Goal: Transaction & Acquisition: Book appointment/travel/reservation

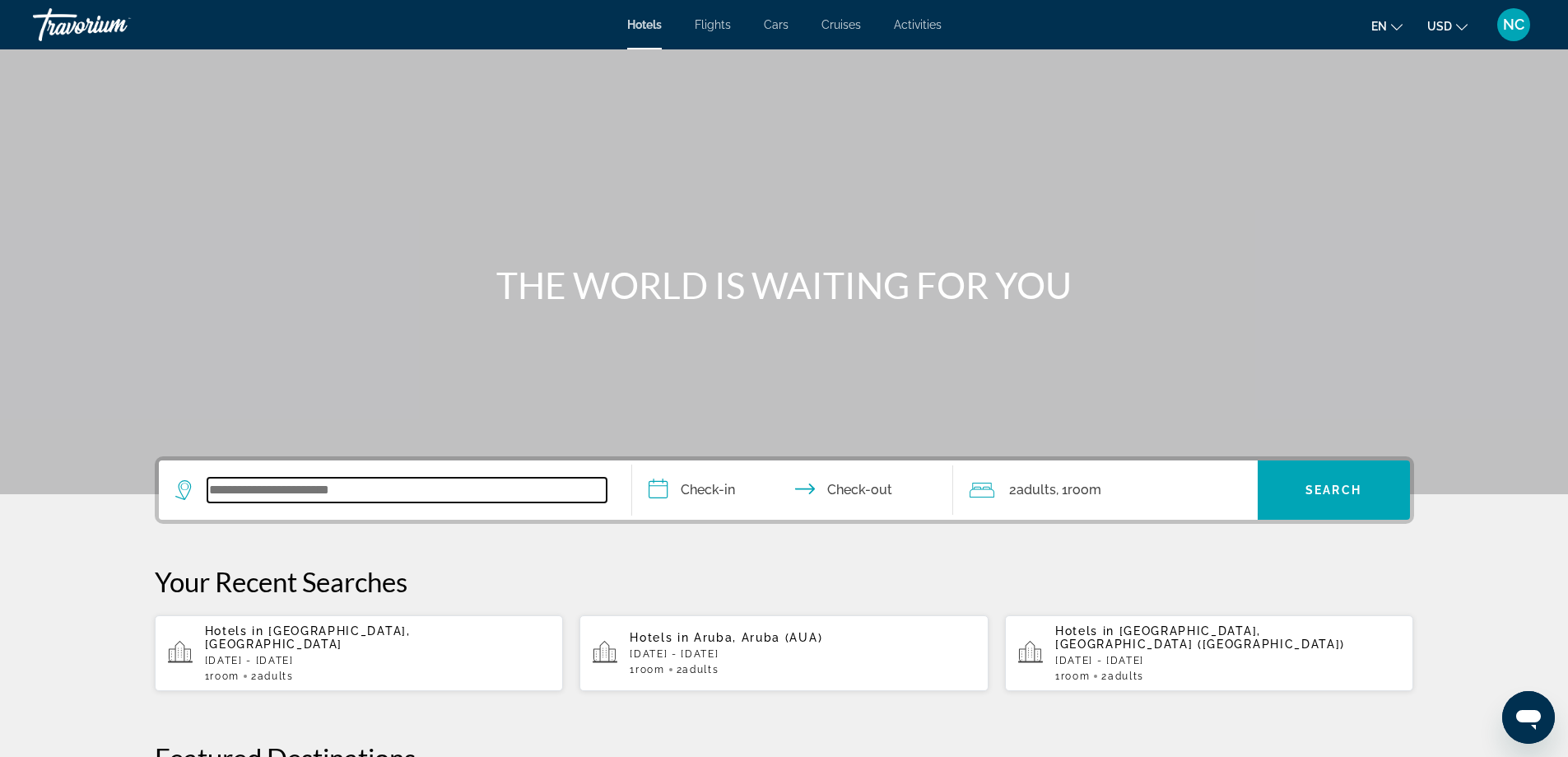
click at [225, 487] on input "Search widget" at bounding box center [407, 489] width 399 height 24
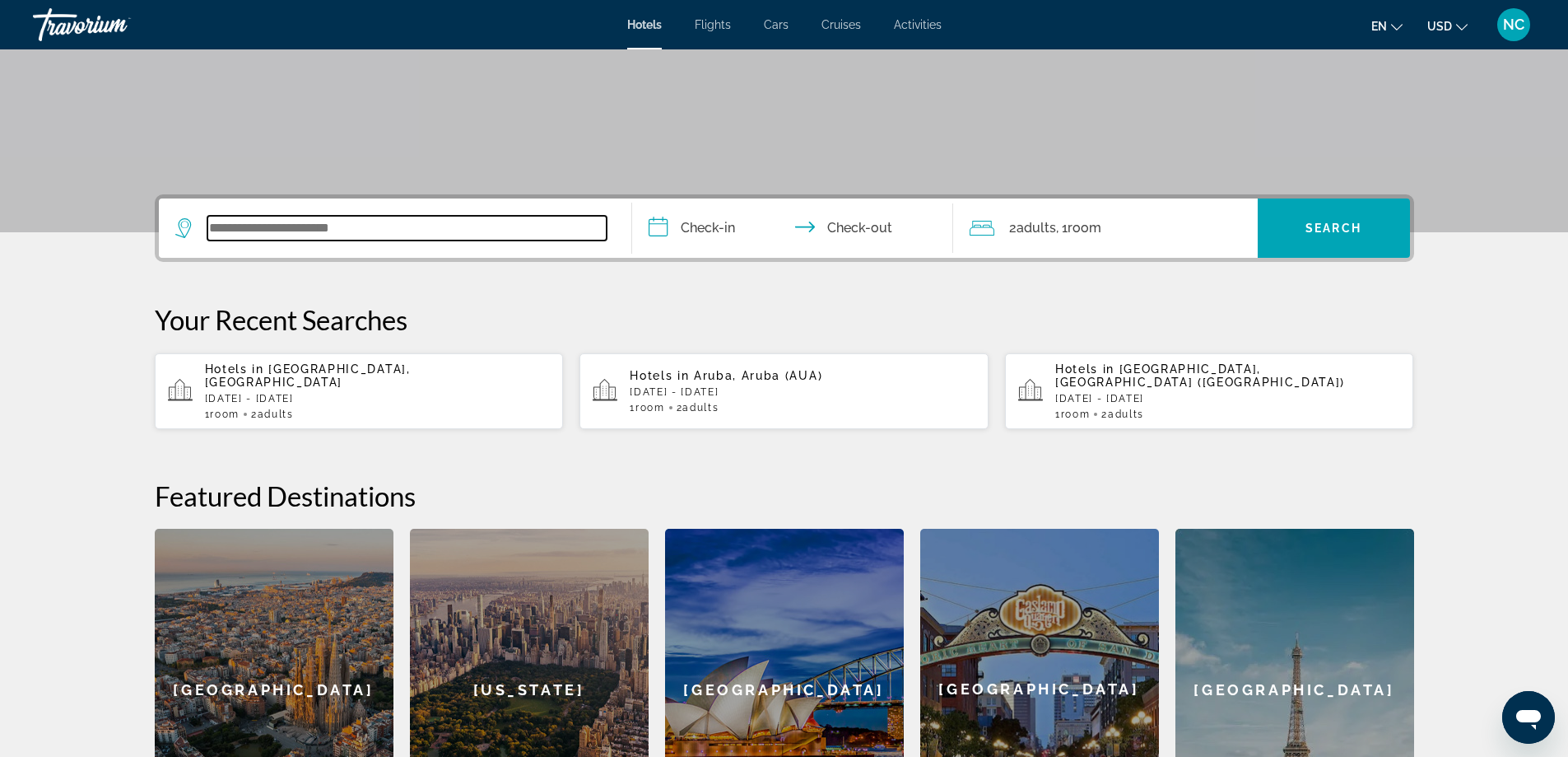
scroll to position [403, 0]
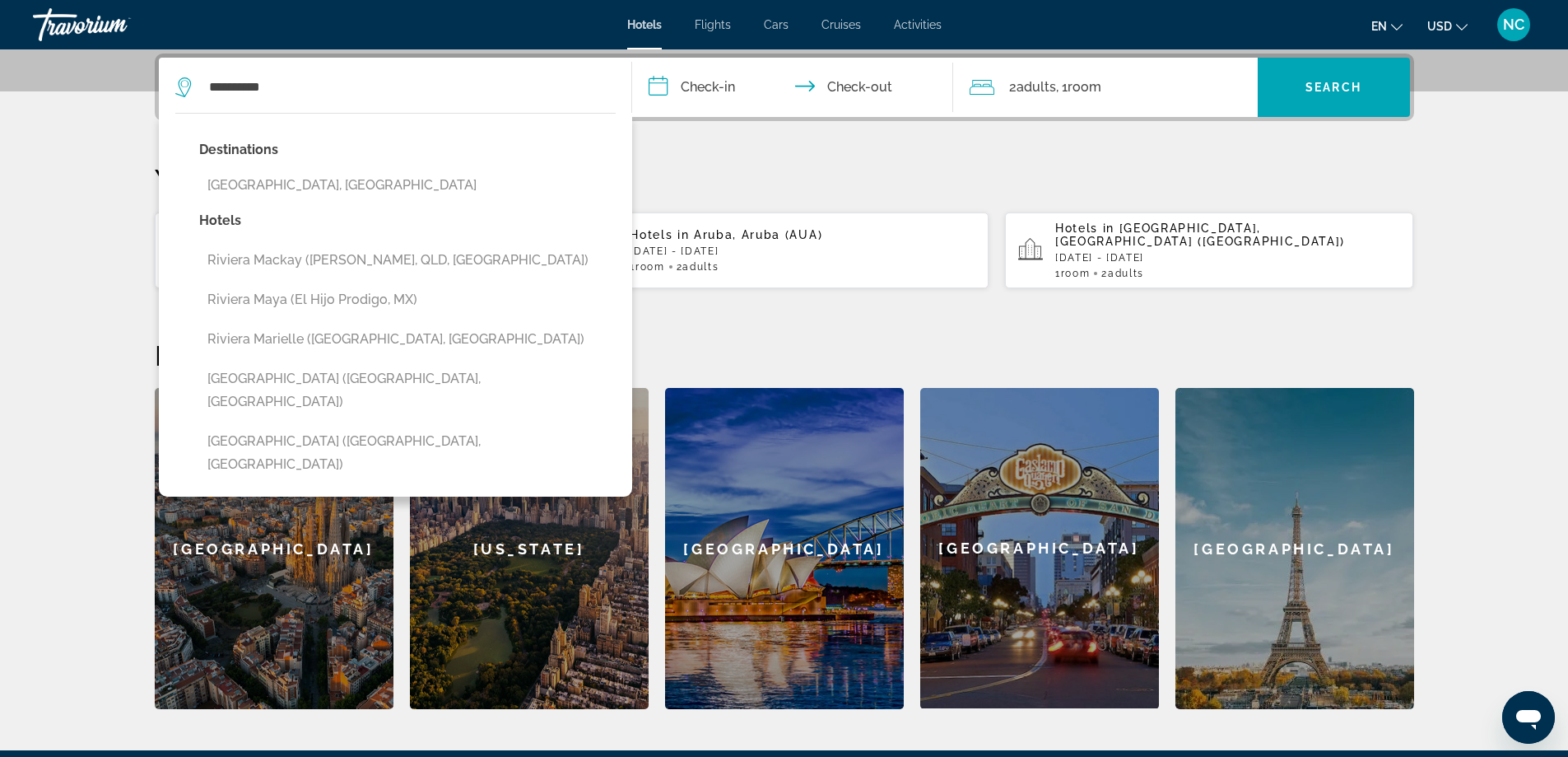
click at [301, 182] on button "[GEOGRAPHIC_DATA], [GEOGRAPHIC_DATA]" at bounding box center [408, 185] width 417 height 31
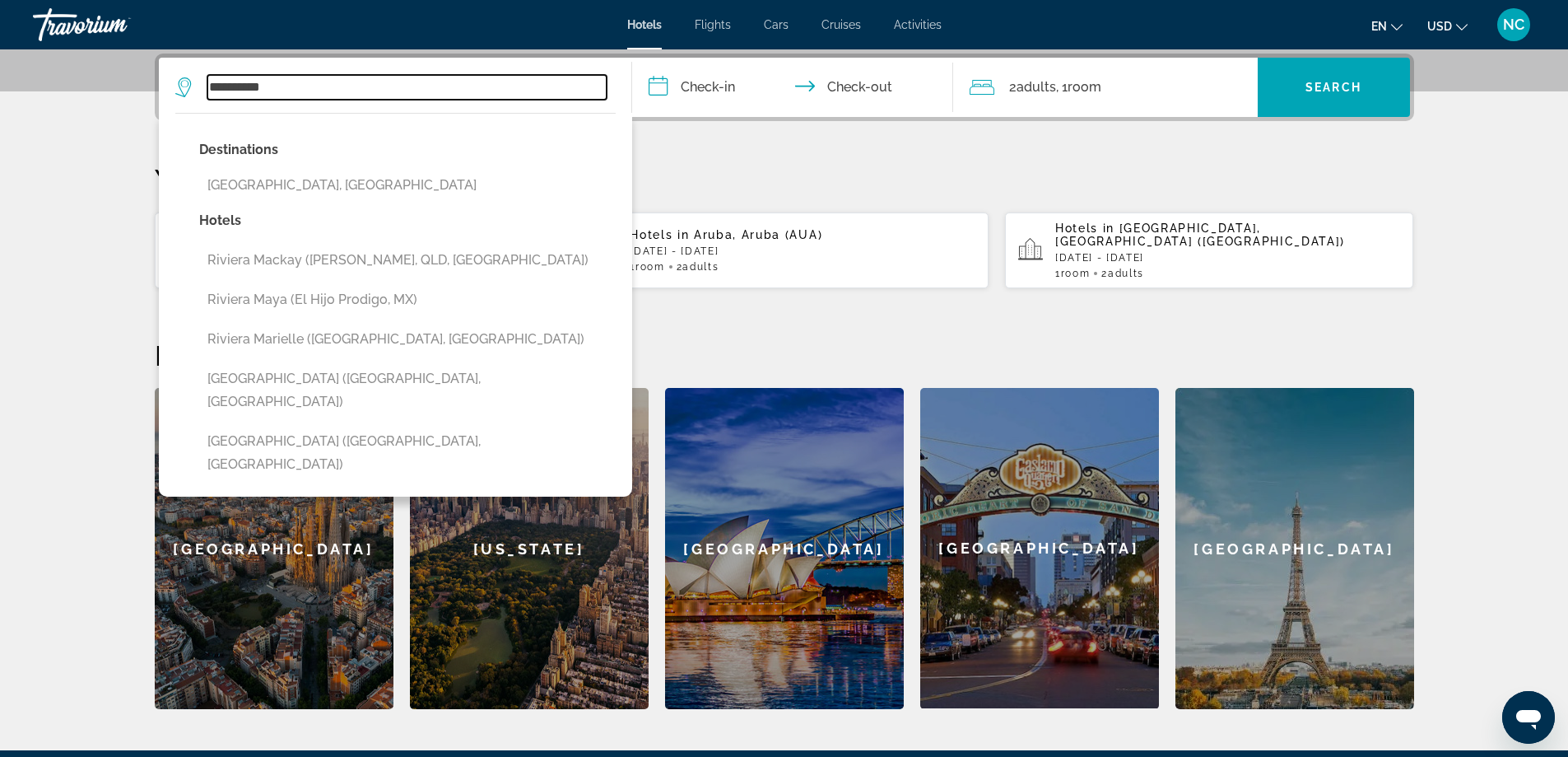
type input "**********"
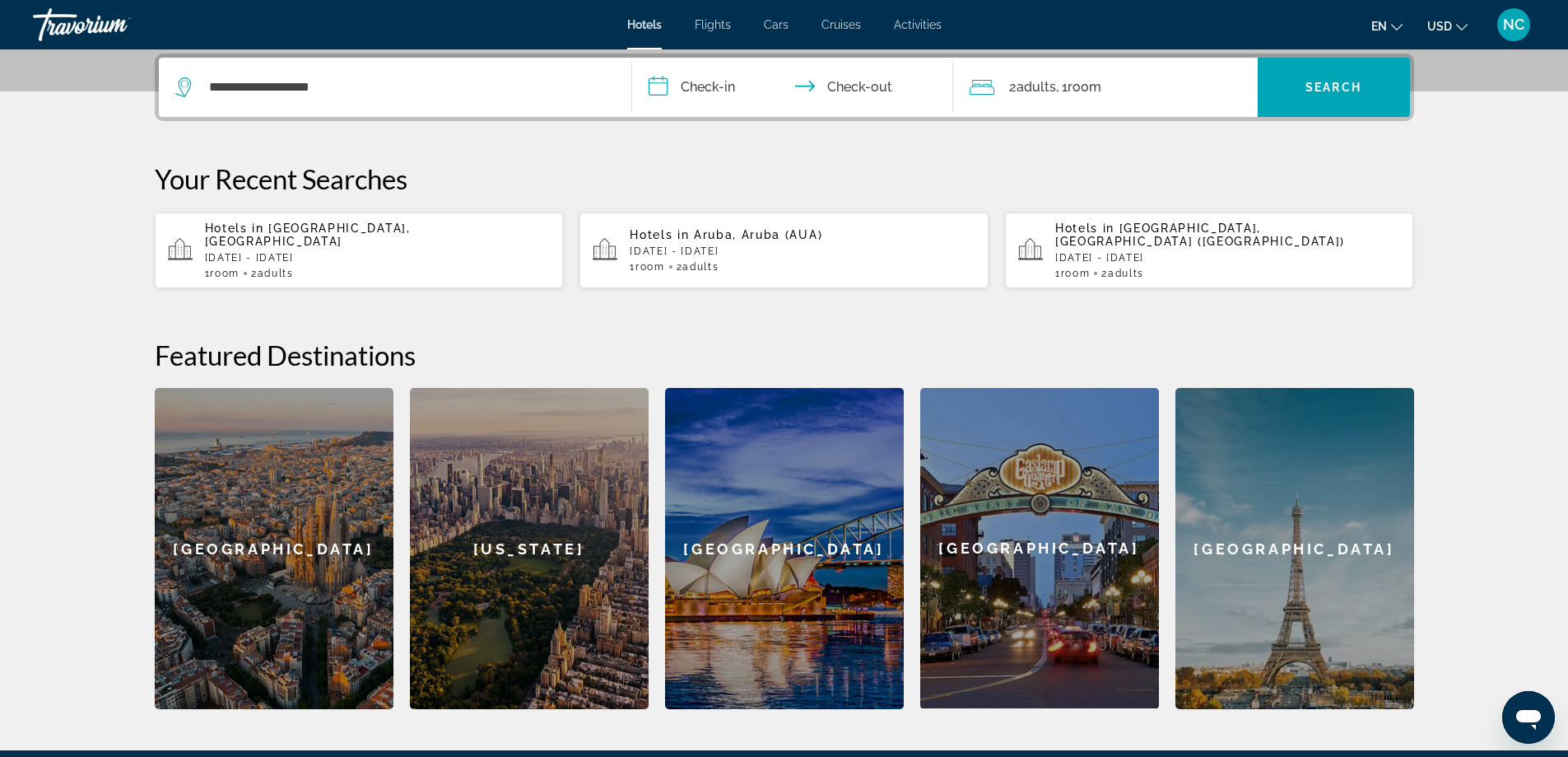
click at [668, 86] on input "**********" at bounding box center [795, 90] width 328 height 65
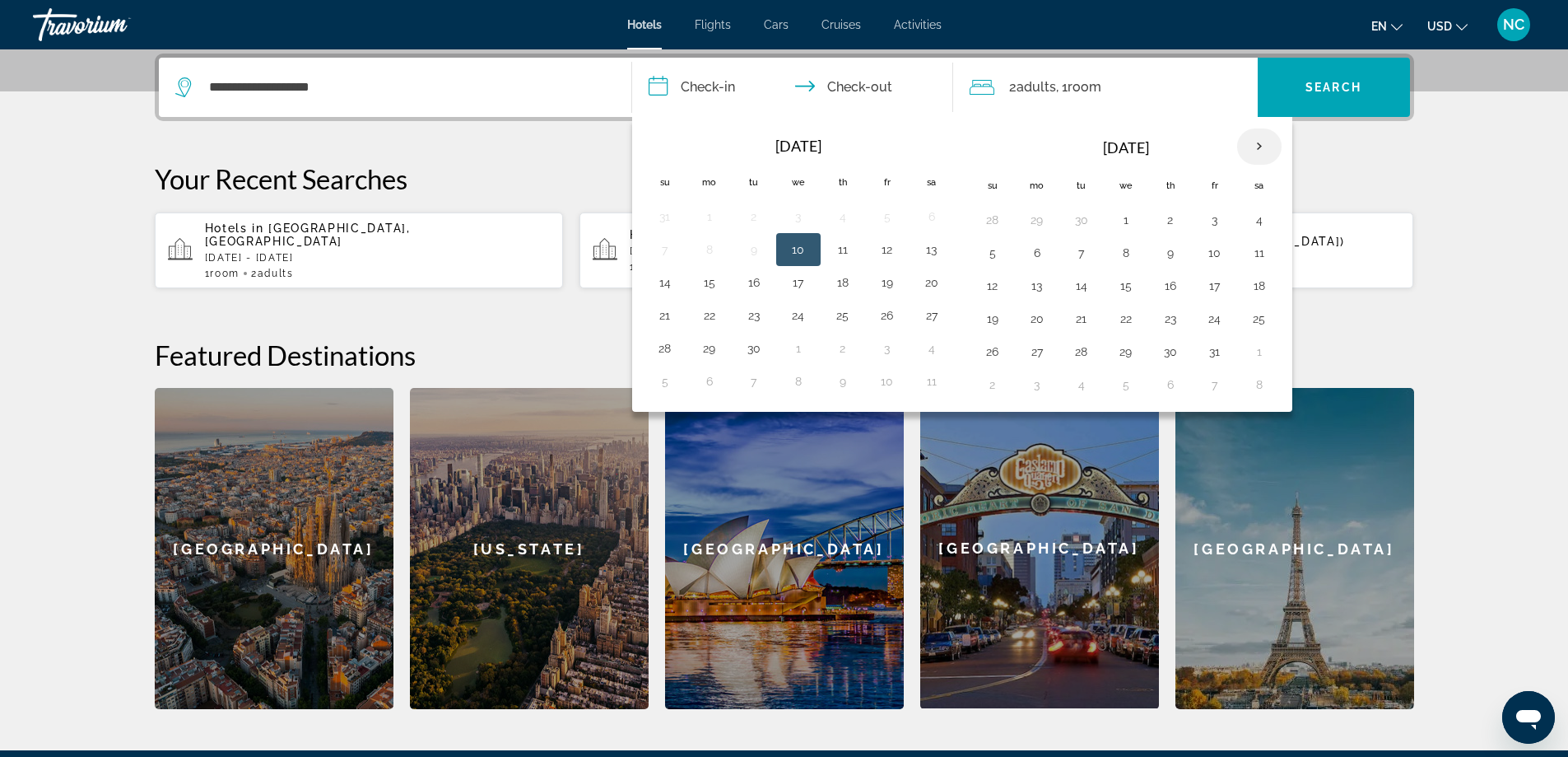
click at [1256, 146] on th "Next month" at bounding box center [1259, 146] width 44 height 36
click at [844, 249] on button "6" at bounding box center [842, 253] width 26 height 23
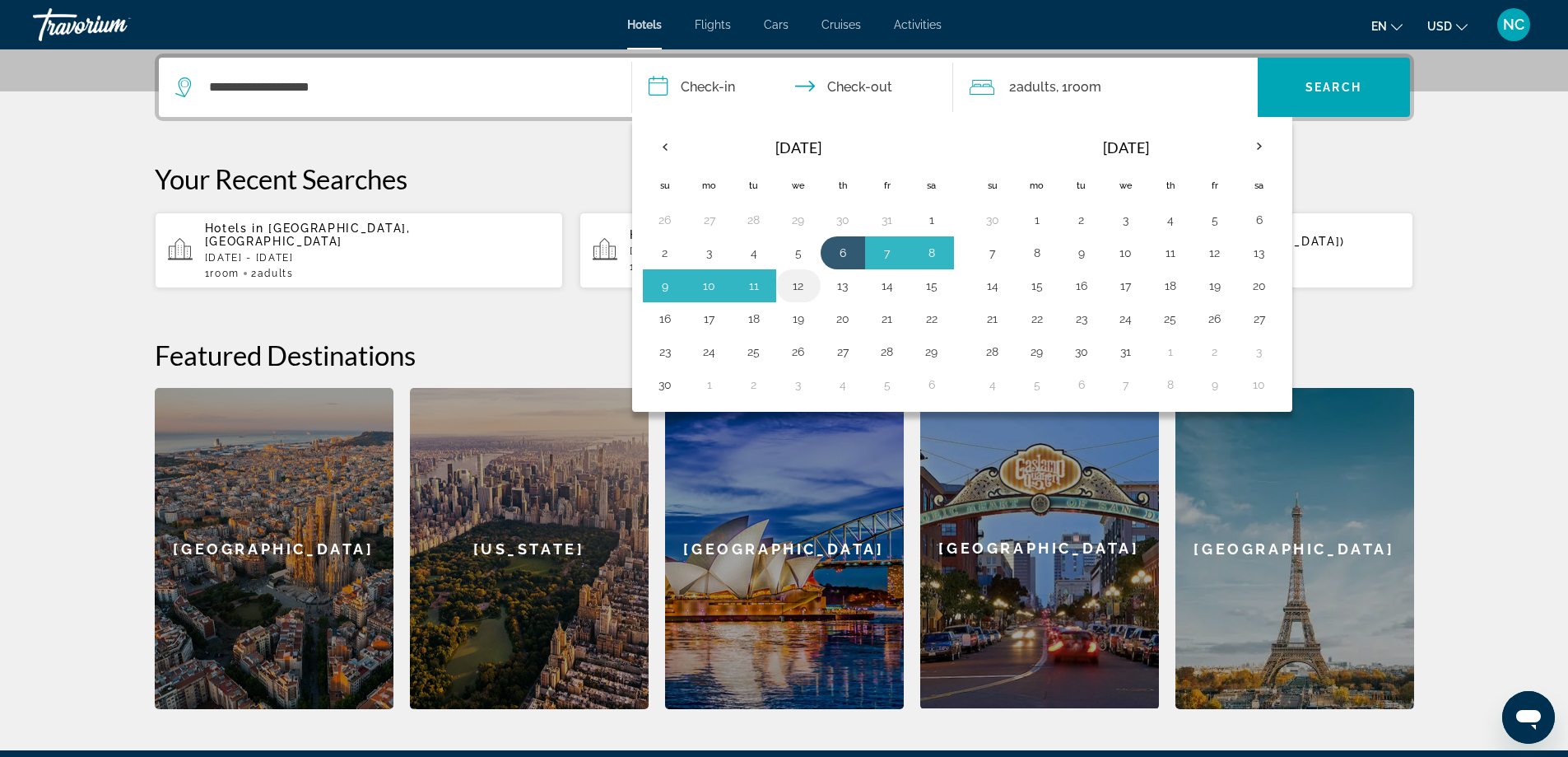
click at [799, 278] on button "12" at bounding box center [798, 286] width 26 height 23
type input "**********"
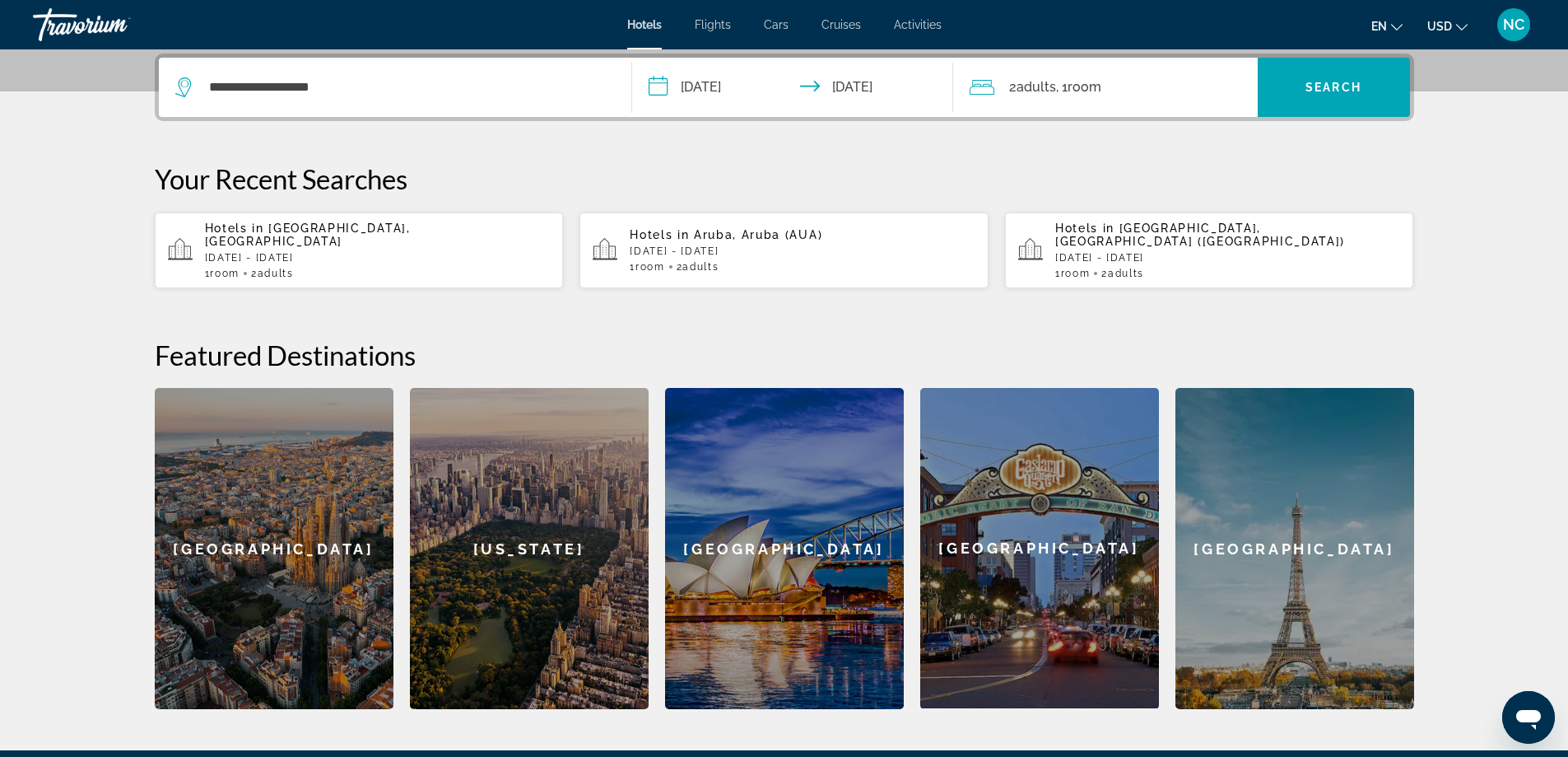
click at [1035, 85] on span "Adults" at bounding box center [1037, 87] width 39 height 16
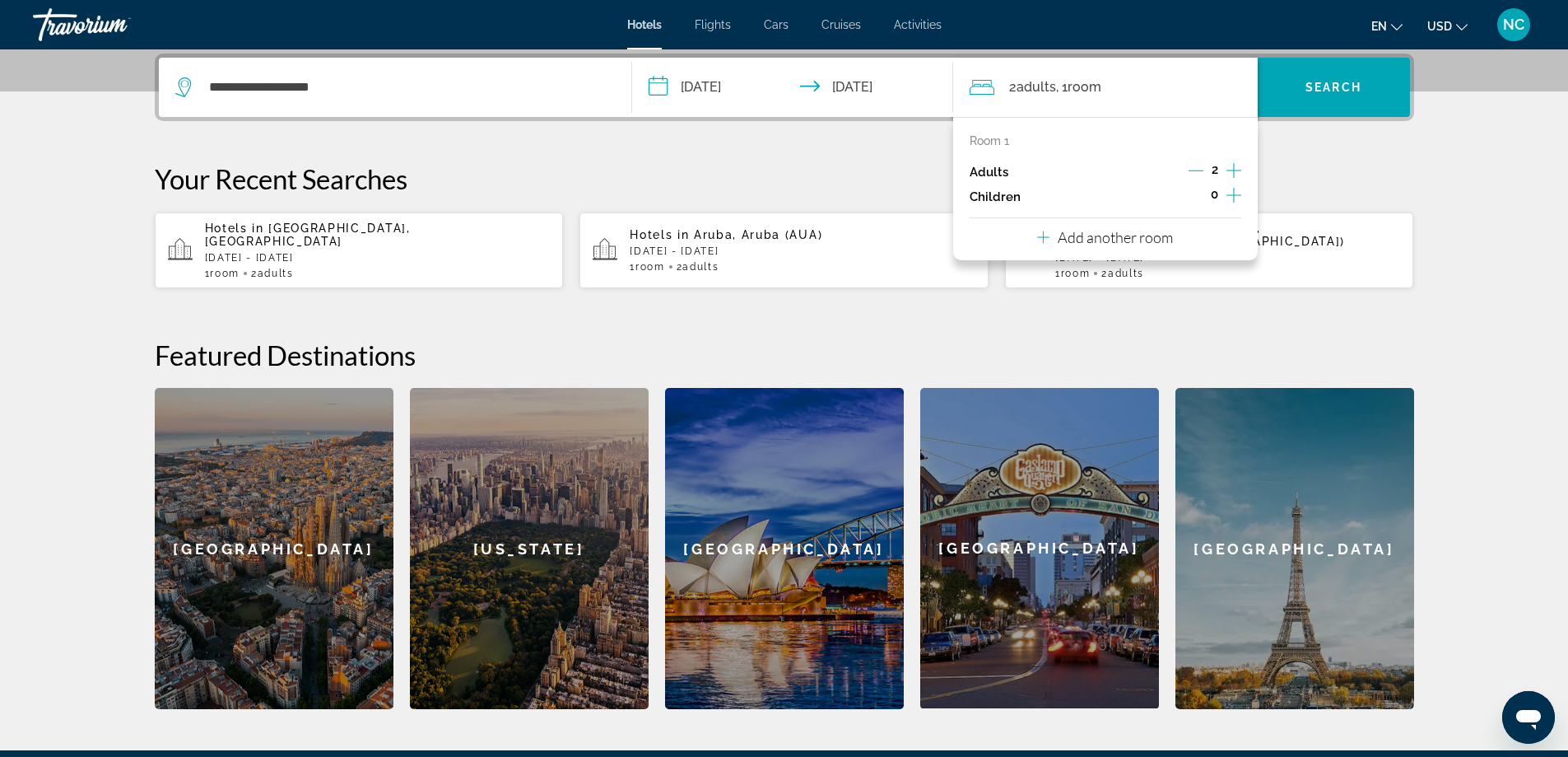
click at [1234, 197] on icon "Increment children" at bounding box center [1233, 195] width 15 height 15
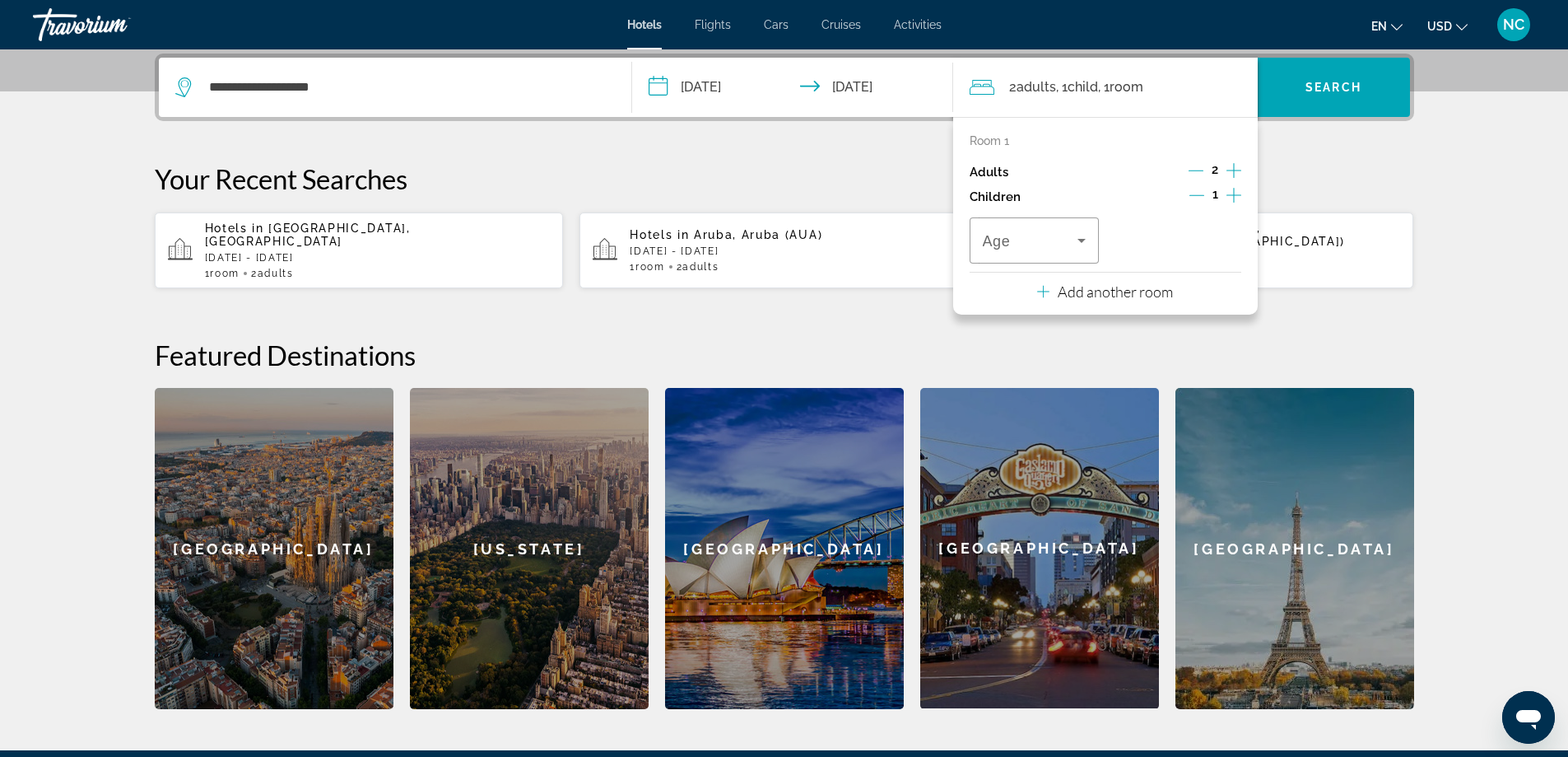
click at [1234, 197] on icon "Increment children" at bounding box center [1233, 195] width 15 height 15
click at [1081, 240] on icon "Travelers: 2 adults, 2 children" at bounding box center [1082, 241] width 8 height 4
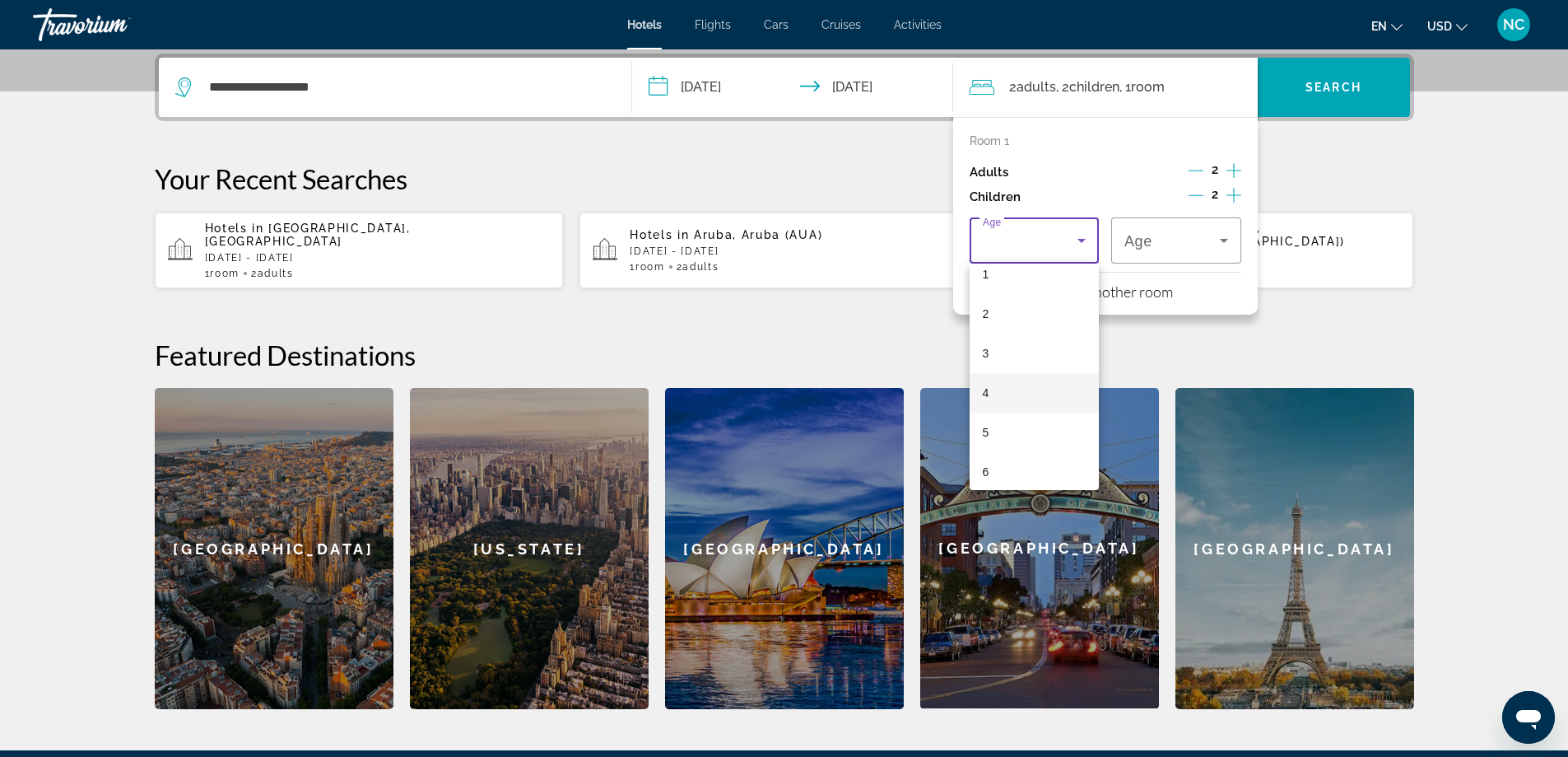
scroll to position [82, 0]
click at [1014, 444] on mat-option "6" at bounding box center [1035, 444] width 130 height 39
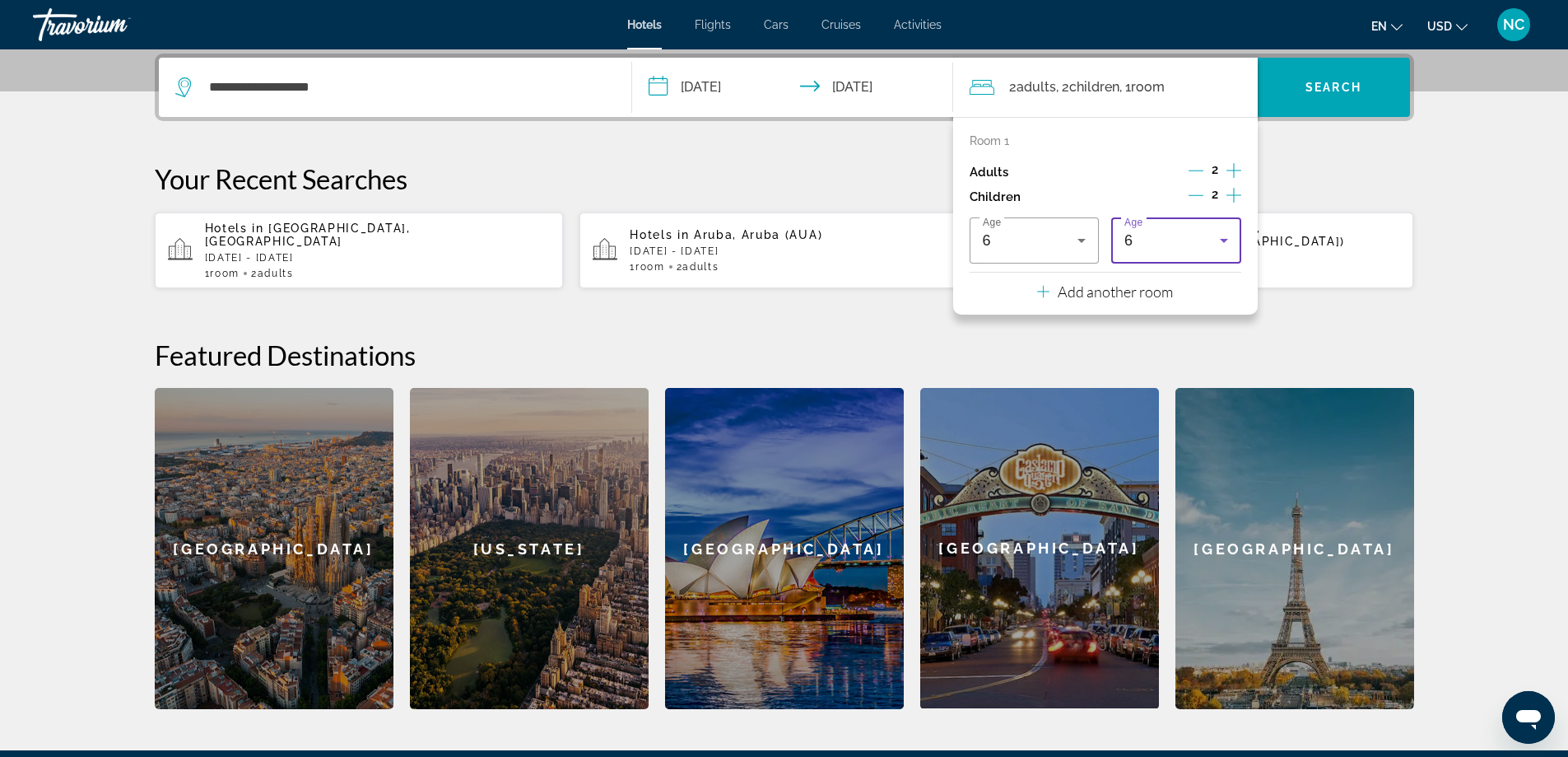
click at [1220, 243] on icon "Travelers: 2 adults, 2 children" at bounding box center [1225, 241] width 20 height 20
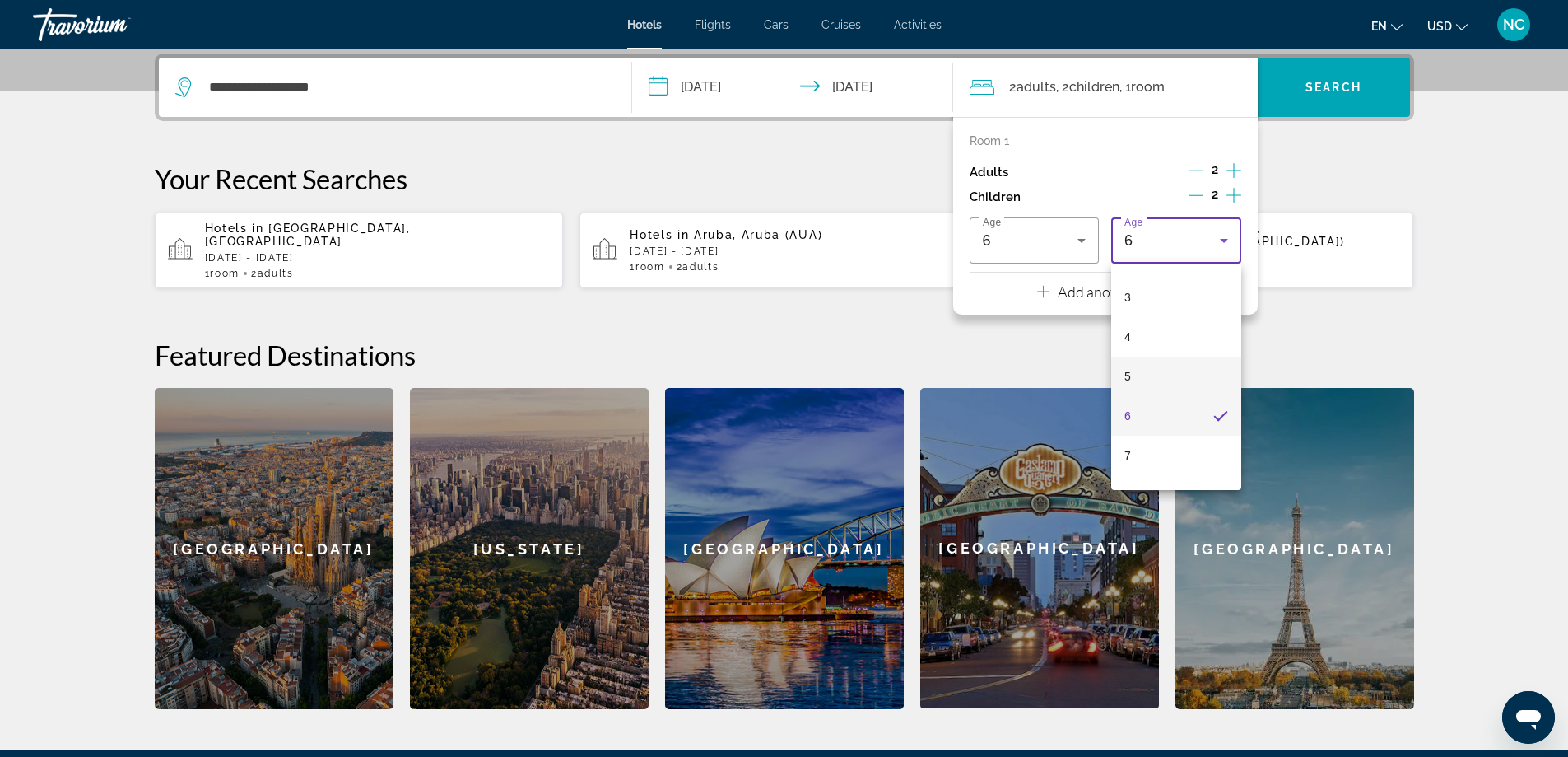
scroll to position [139, 0]
click at [1148, 423] on mat-option "7" at bounding box center [1176, 427] width 130 height 39
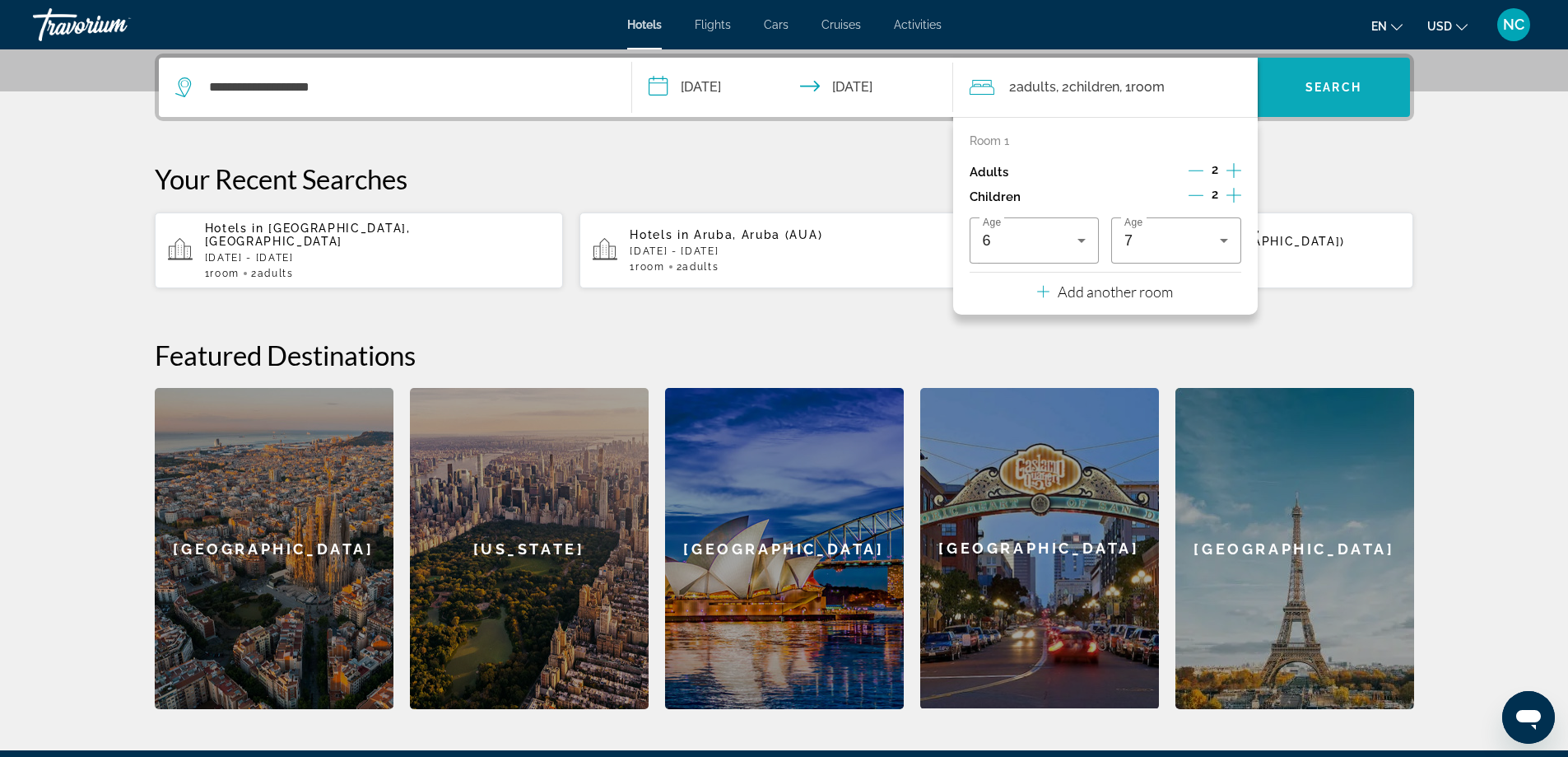
click at [1334, 72] on span "Search widget" at bounding box center [1334, 87] width 153 height 39
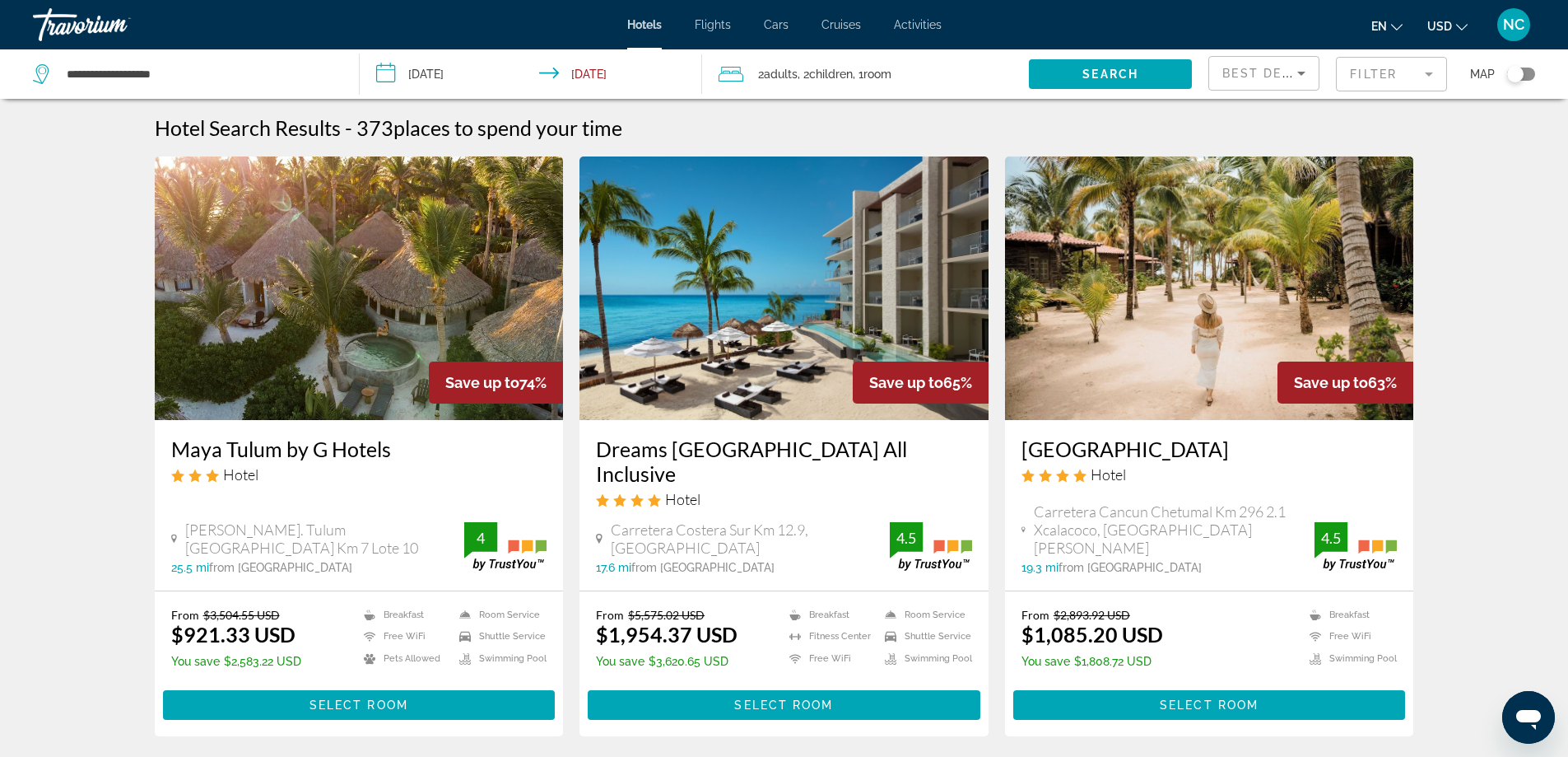
click at [1426, 71] on mat-form-field "Filter" at bounding box center [1392, 73] width 112 height 34
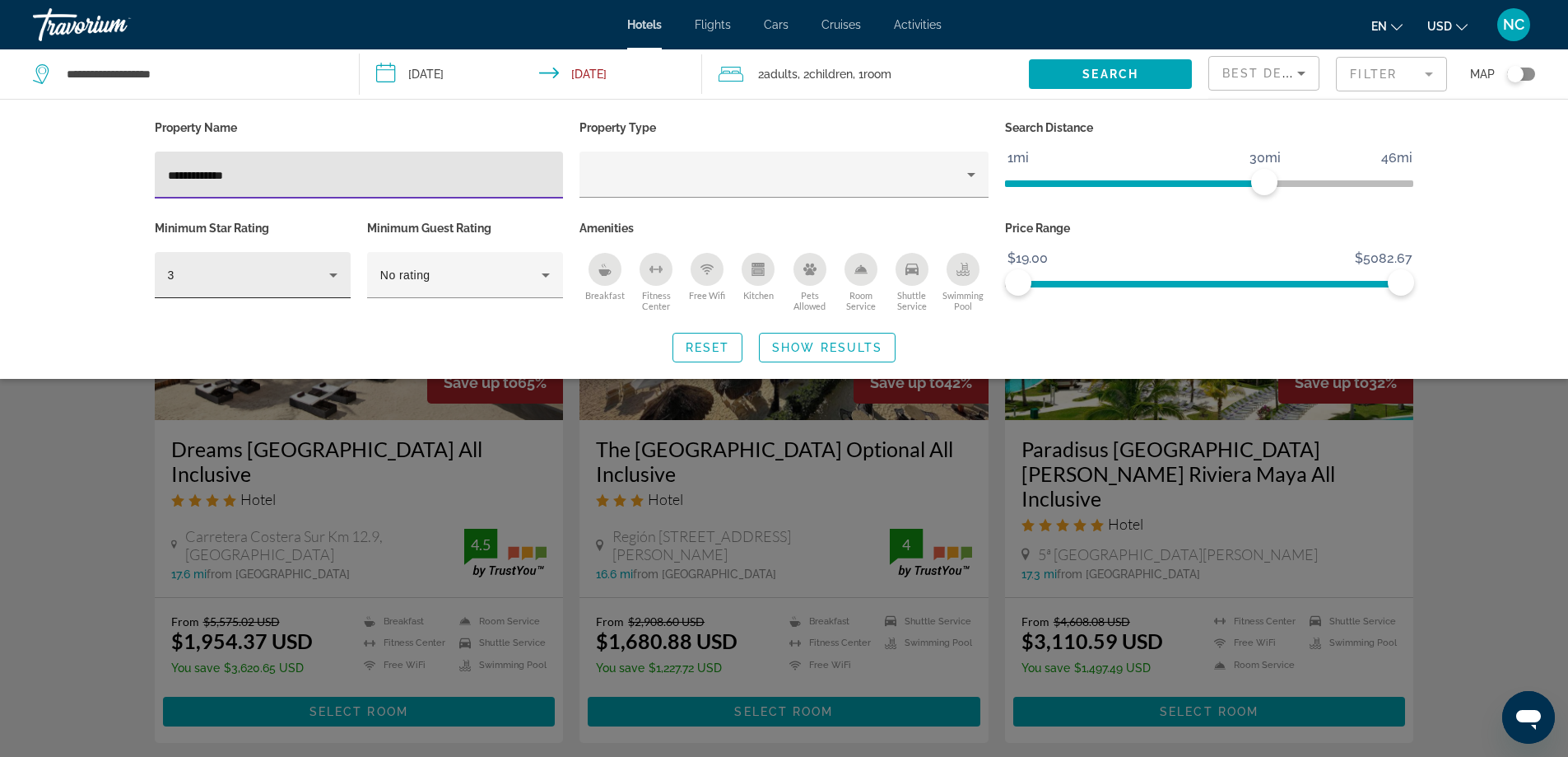
type input "**********"
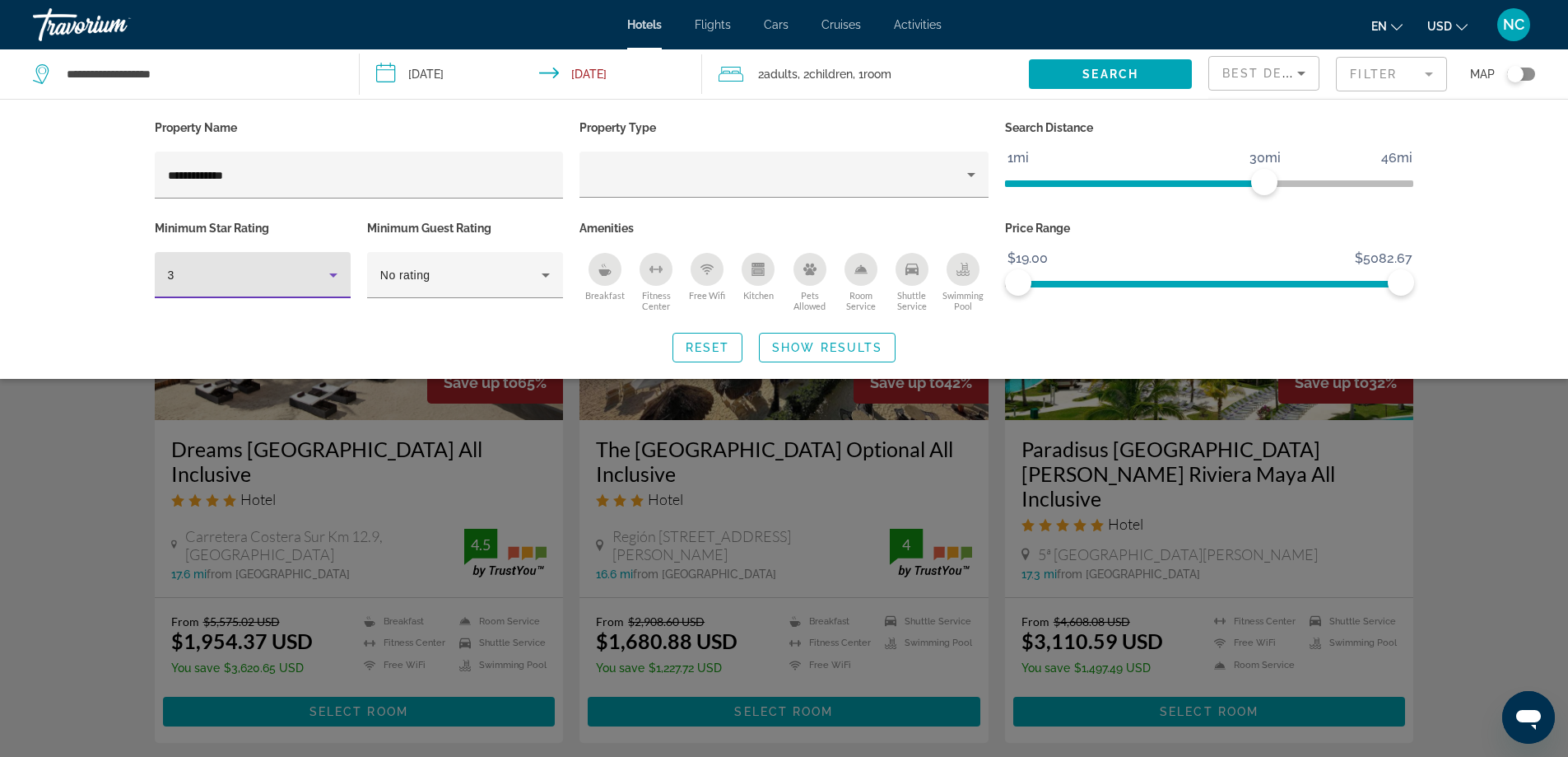
click at [336, 278] on icon "Hotel Filters" at bounding box center [334, 275] width 20 height 20
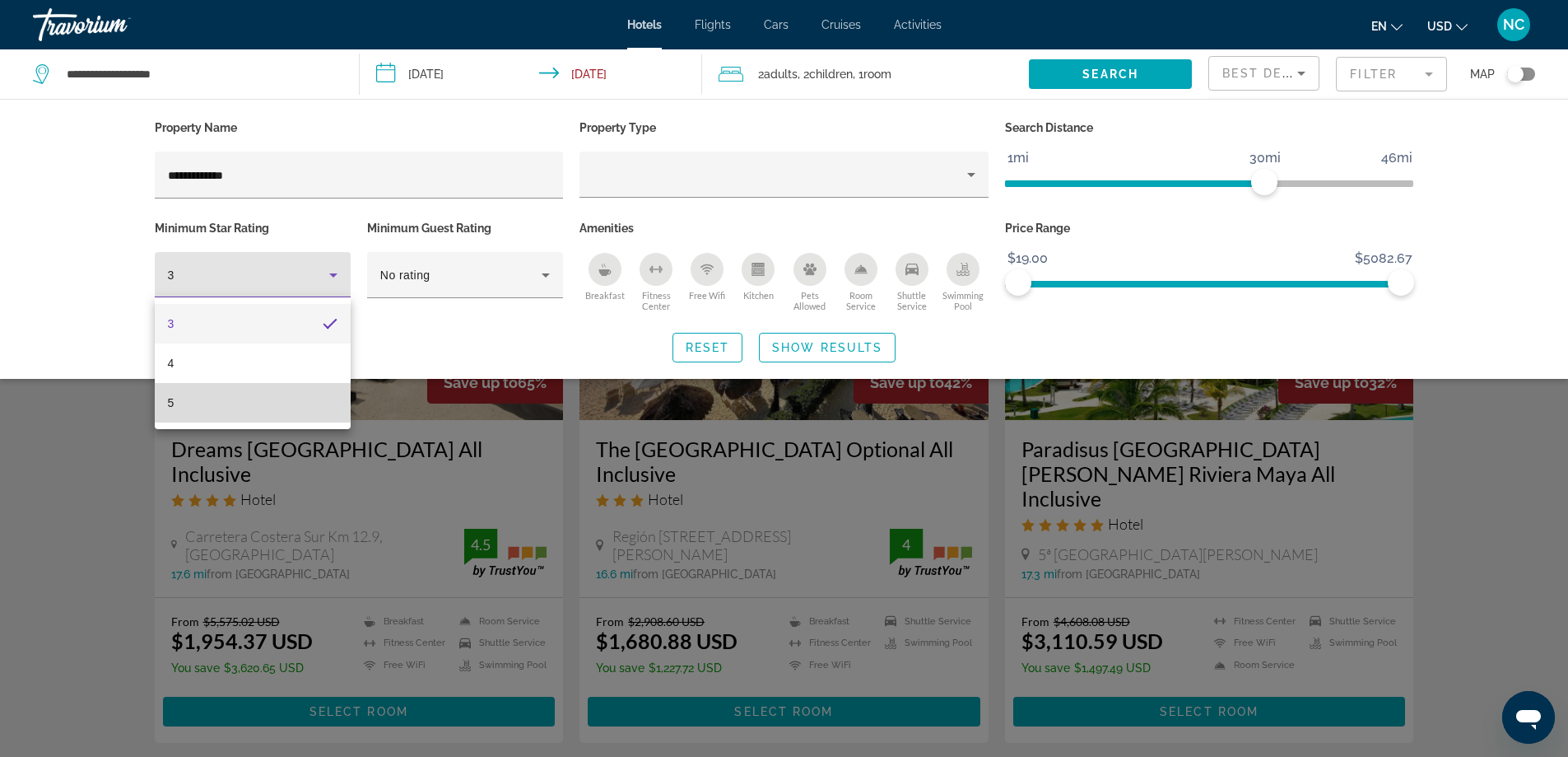
click at [259, 397] on mat-option "5" at bounding box center [252, 402] width 196 height 39
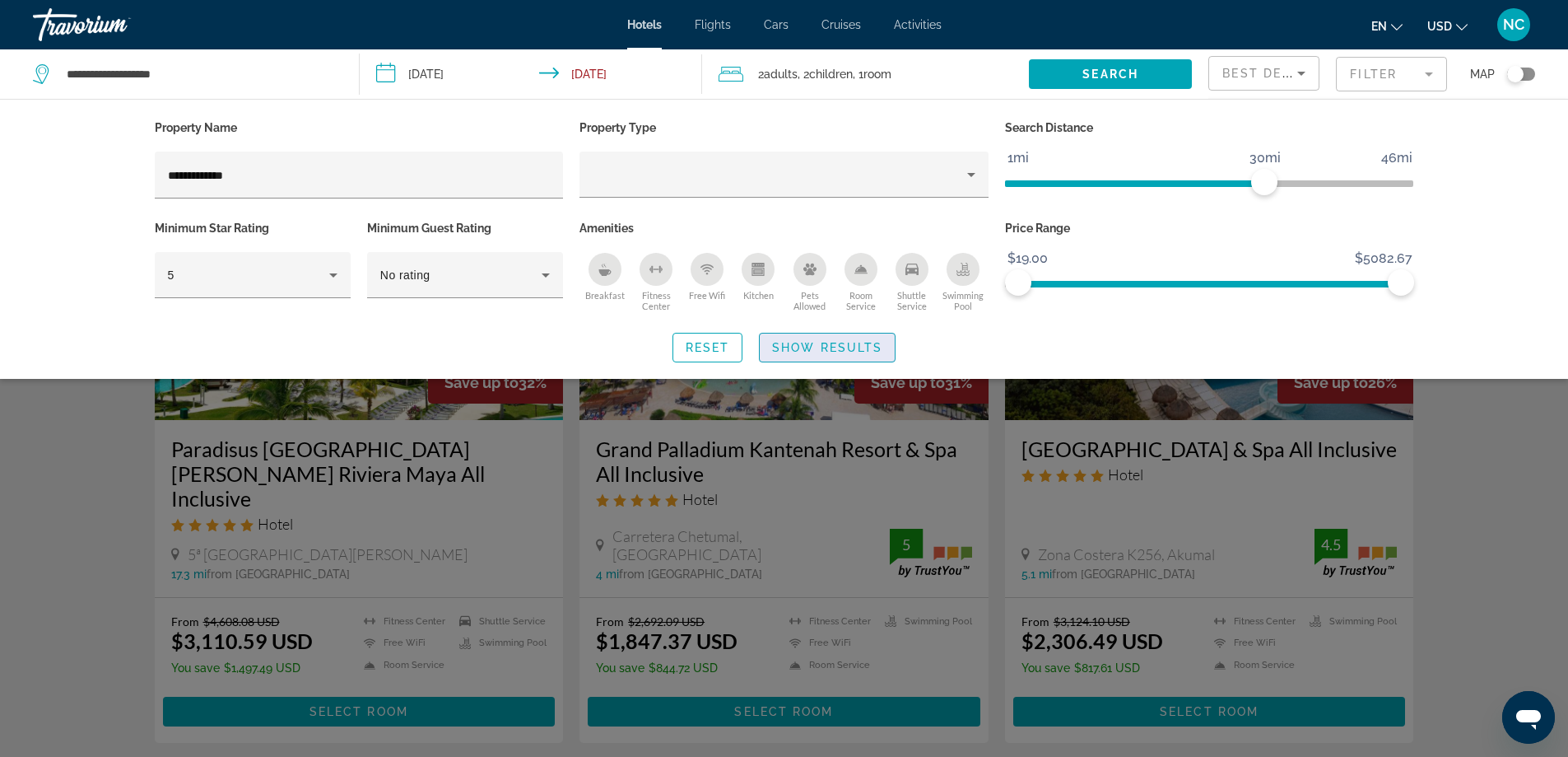
click at [799, 350] on span "Show Results" at bounding box center [828, 346] width 111 height 13
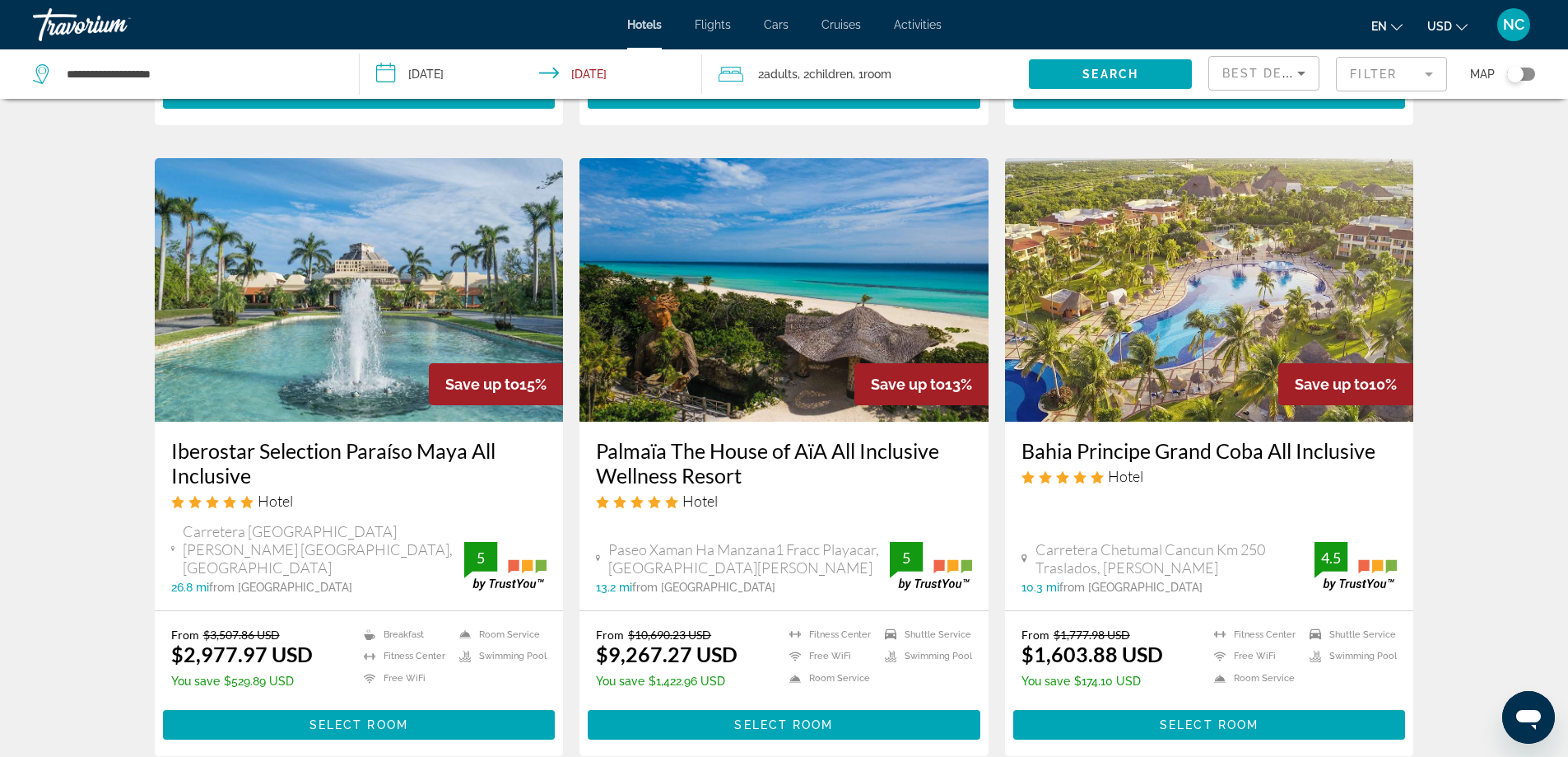
scroll to position [658, 0]
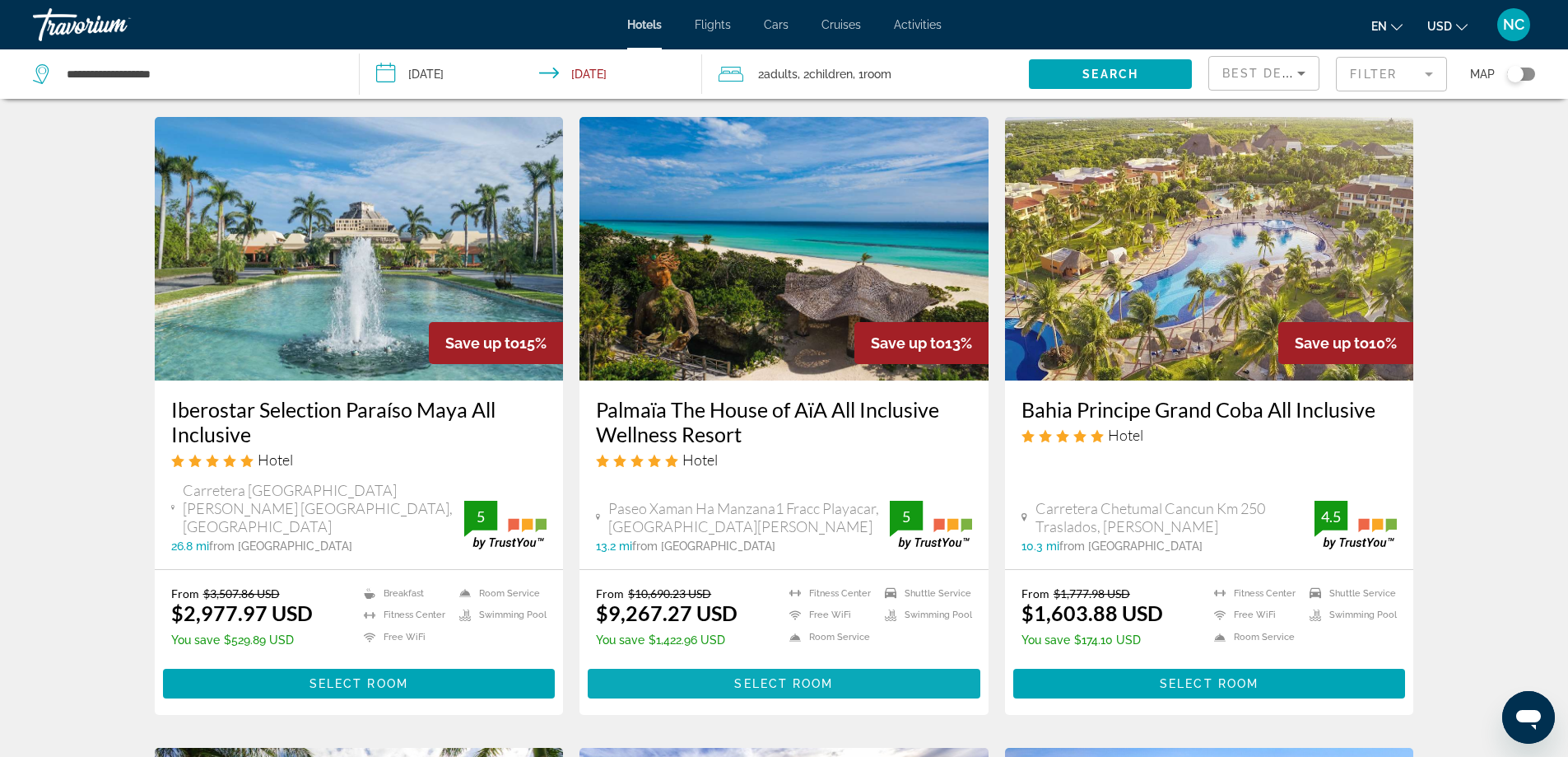
click at [787, 677] on span "Select Room" at bounding box center [784, 683] width 99 height 13
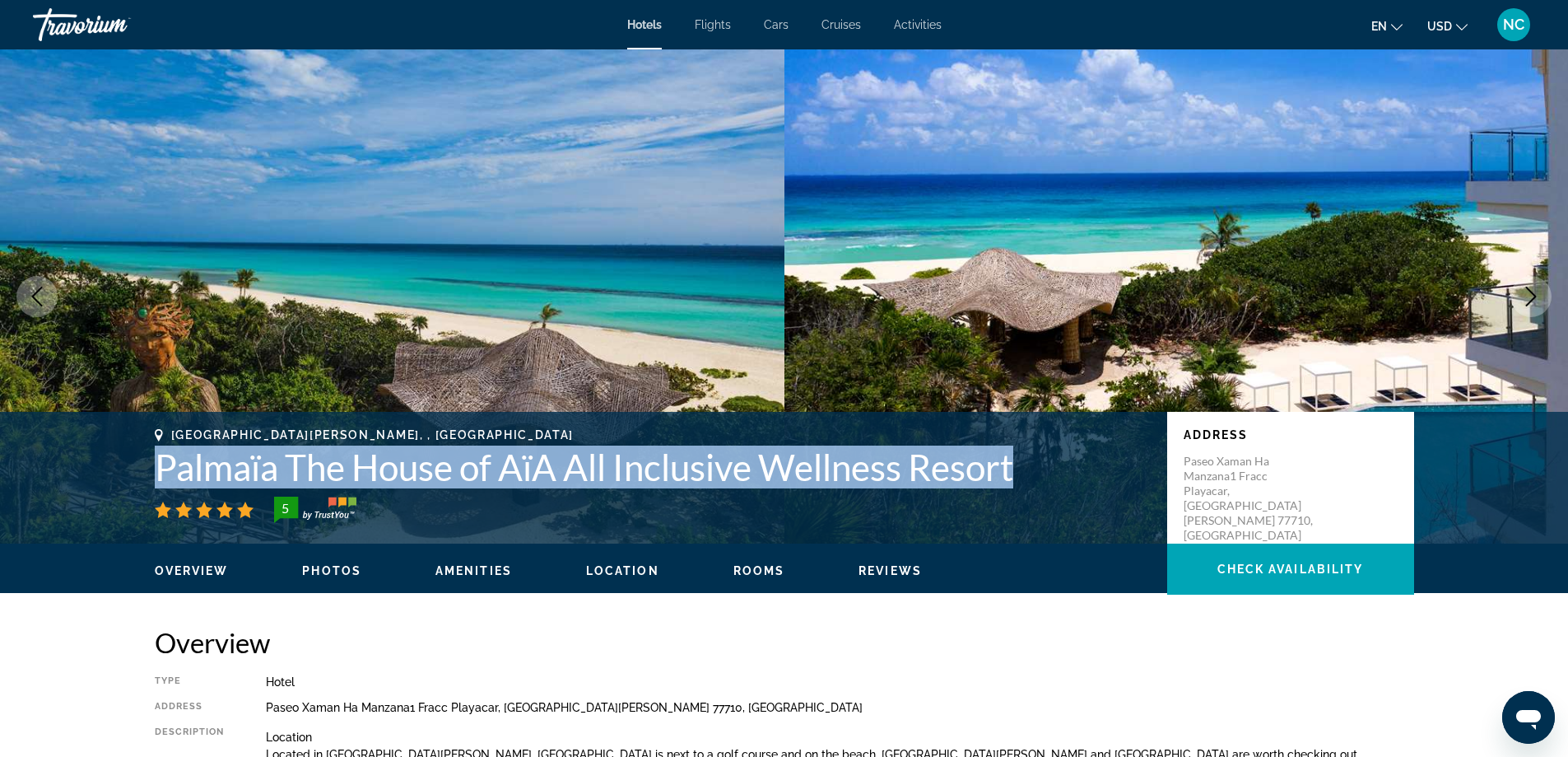
drag, startPoint x: 155, startPoint y: 464, endPoint x: 1026, endPoint y: 478, distance: 871.1
click at [1026, 478] on h1 "Palmaïa The House of AïA All Inclusive Wellness Resort" at bounding box center [652, 467] width 996 height 43
copy h1 "Palmaïa The House of AïA All Inclusive Wellness Resort"
